Goal: Find specific page/section: Find specific page/section

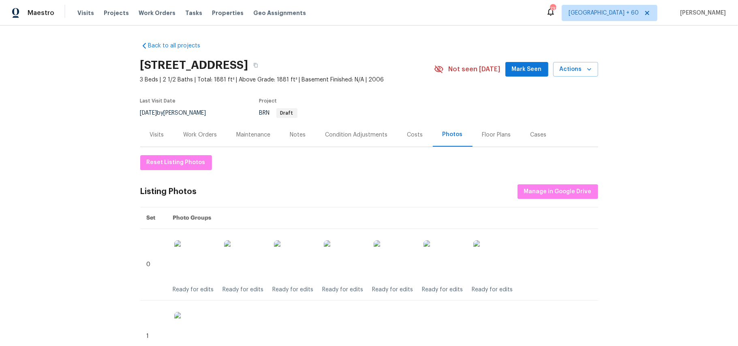
click at [83, 8] on div "Visits Projects Work Orders Tasks Properties Geo Assignments" at bounding box center [196, 13] width 238 height 16
click at [84, 16] on span "Visits" at bounding box center [85, 13] width 17 height 8
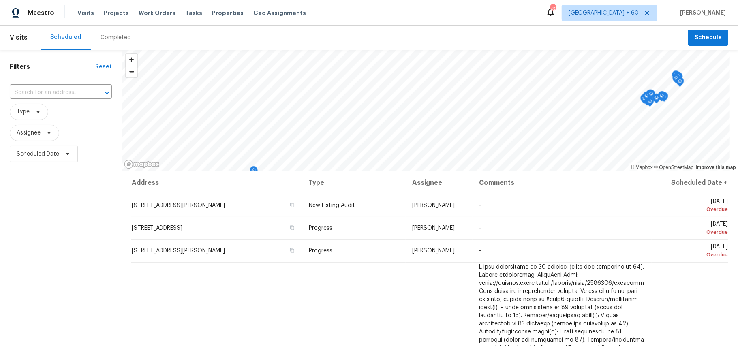
click at [114, 39] on div "Completed" at bounding box center [115, 38] width 30 height 8
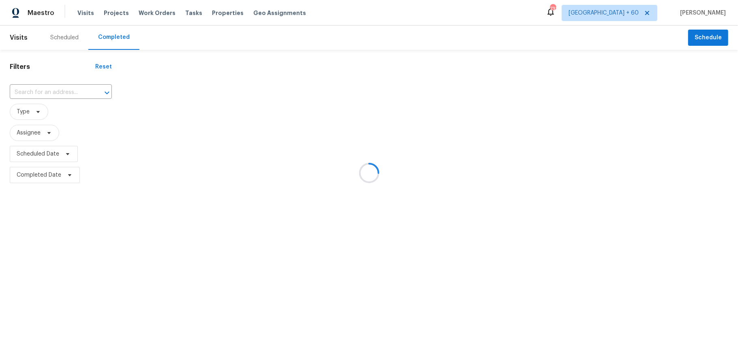
click at [51, 92] on div at bounding box center [369, 173] width 738 height 346
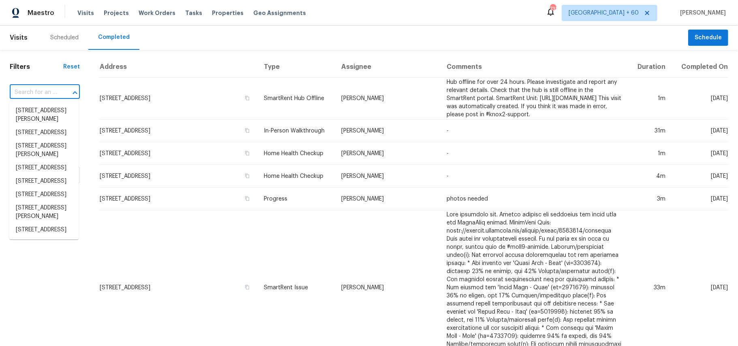
click at [30, 92] on input "text" at bounding box center [33, 92] width 47 height 13
paste input "[STREET_ADDRESS]"
type input "[STREET_ADDRESS]"
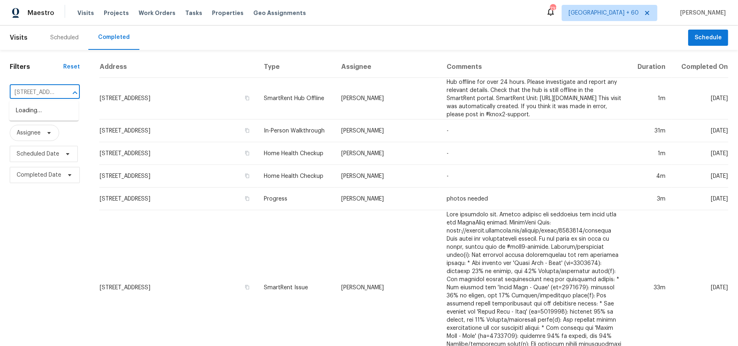
scroll to position [0, 50]
click at [30, 112] on li "[STREET_ADDRESS]" at bounding box center [43, 110] width 69 height 13
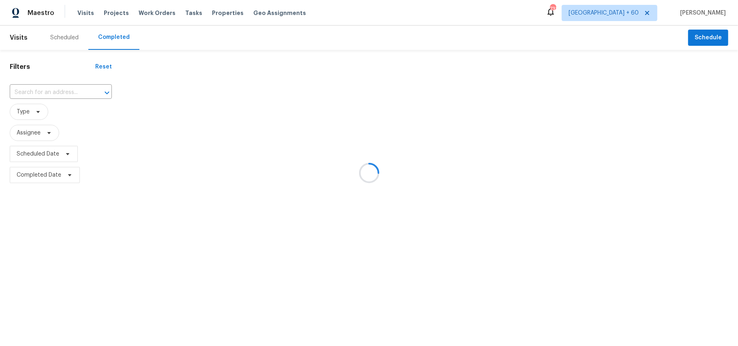
type input "[STREET_ADDRESS]"
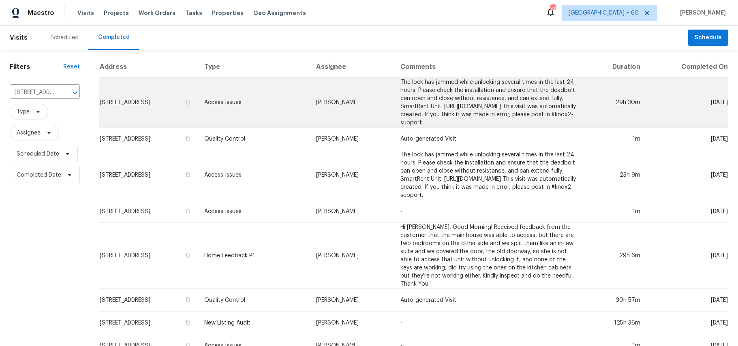
click at [284, 110] on td "Access Issues" at bounding box center [254, 103] width 112 height 50
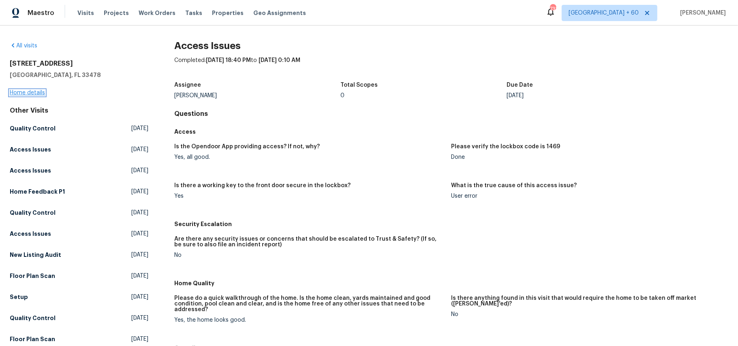
click at [34, 96] on link "Home details" at bounding box center [27, 93] width 35 height 6
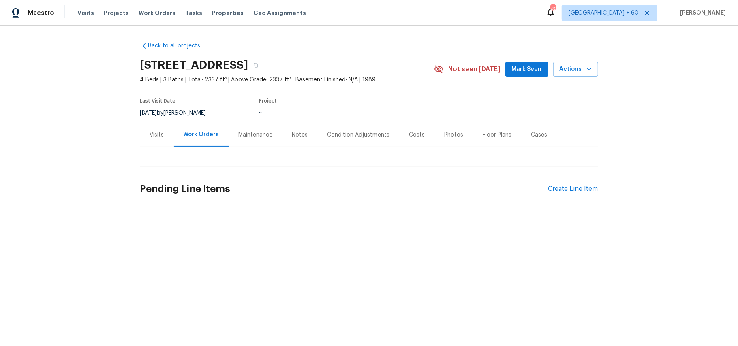
click at [446, 138] on div "Photos" at bounding box center [453, 135] width 19 height 8
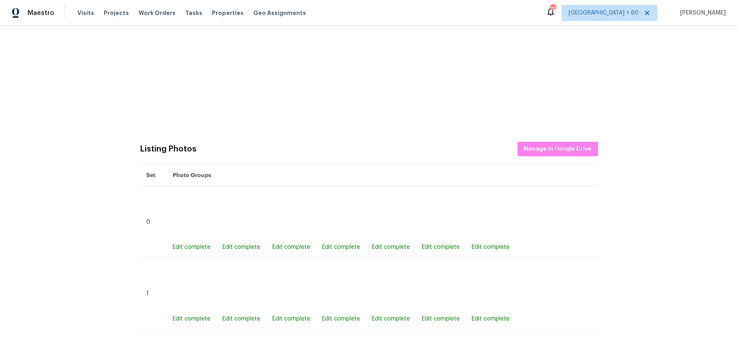
scroll to position [378, 0]
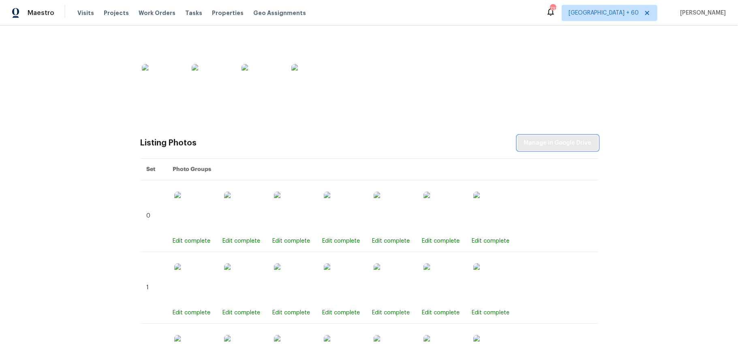
click at [540, 145] on span "Manage in Google Drive" at bounding box center [558, 143] width 68 height 10
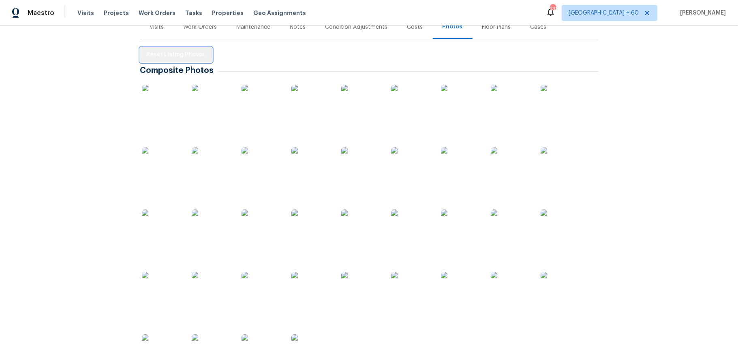
click at [177, 53] on span "Reset Listing Photos" at bounding box center [176, 55] width 59 height 10
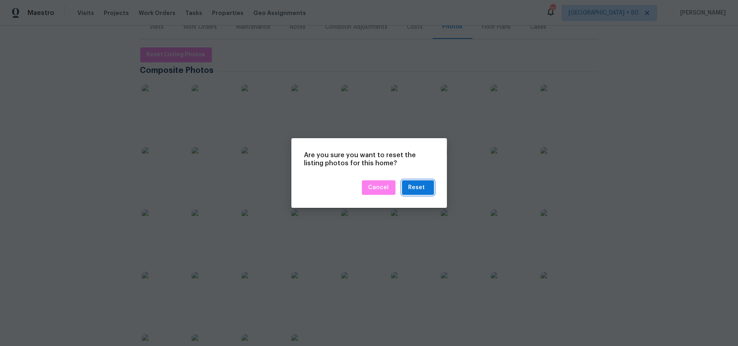
click at [422, 185] on div "Reset" at bounding box center [416, 188] width 17 height 10
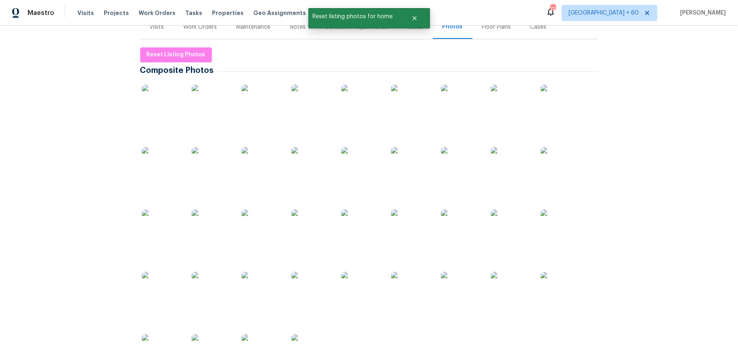
scroll to position [0, 0]
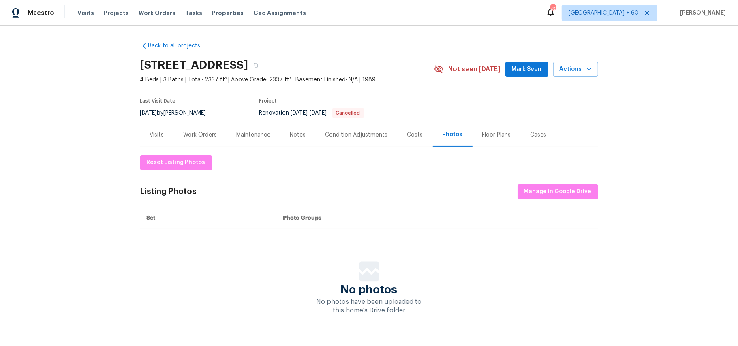
click at [443, 139] on div "Photos" at bounding box center [453, 135] width 40 height 24
click at [547, 193] on span "Manage in Google Drive" at bounding box center [558, 192] width 68 height 10
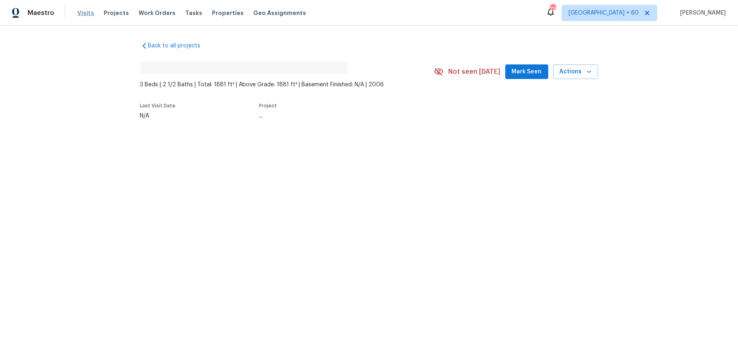
click at [83, 15] on span "Visits" at bounding box center [85, 13] width 17 height 8
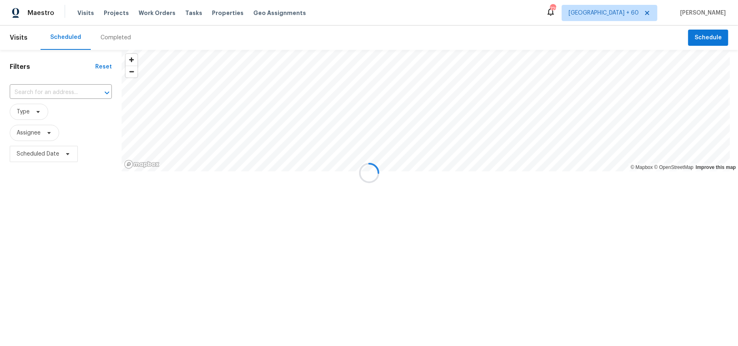
click at [120, 38] on div "Completed" at bounding box center [115, 38] width 30 height 8
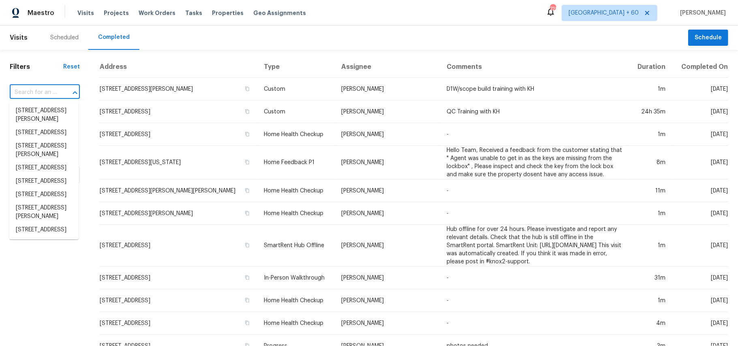
click at [40, 93] on input "text" at bounding box center [33, 92] width 47 height 13
paste input "2732 Boardwalk Way, Tavares, FL 32778"
type input "2732 Boardwalk Way, Tavares, FL 32778"
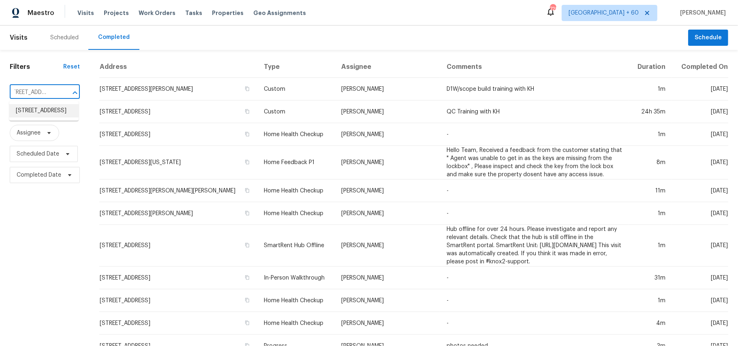
click at [41, 117] on li "2732 Boardwalk Way, Tavares, FL 32778" at bounding box center [43, 110] width 69 height 13
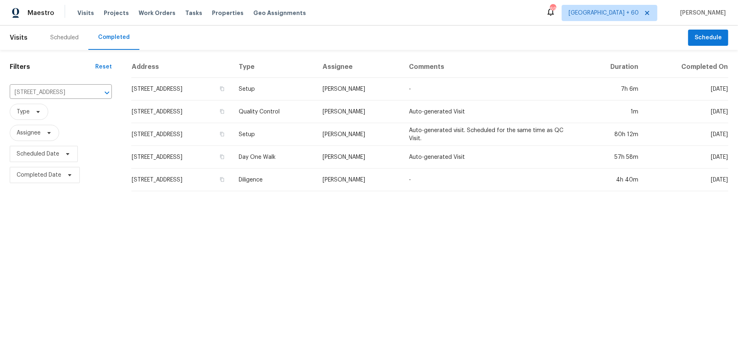
click at [555, 10] on div "698" at bounding box center [553, 9] width 6 height 8
